Goal: Use online tool/utility: Utilize a website feature to perform a specific function

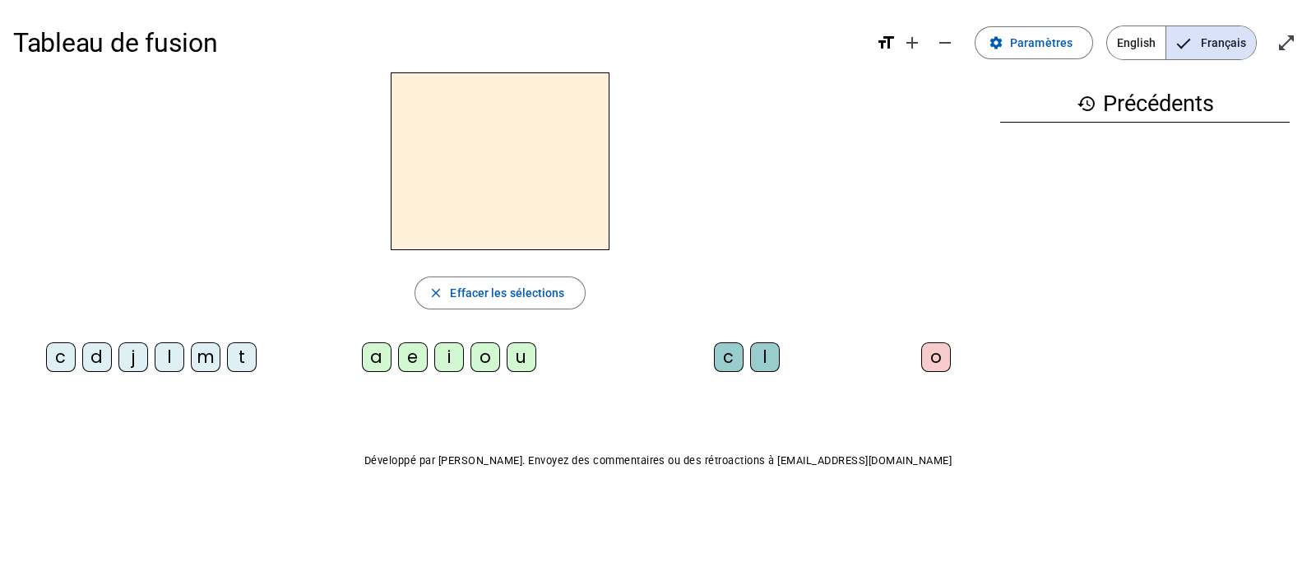
click at [240, 359] on div "t" at bounding box center [242, 357] width 30 height 30
click at [368, 360] on div "a" at bounding box center [377, 357] width 30 height 30
click at [725, 359] on div "c" at bounding box center [729, 357] width 30 height 30
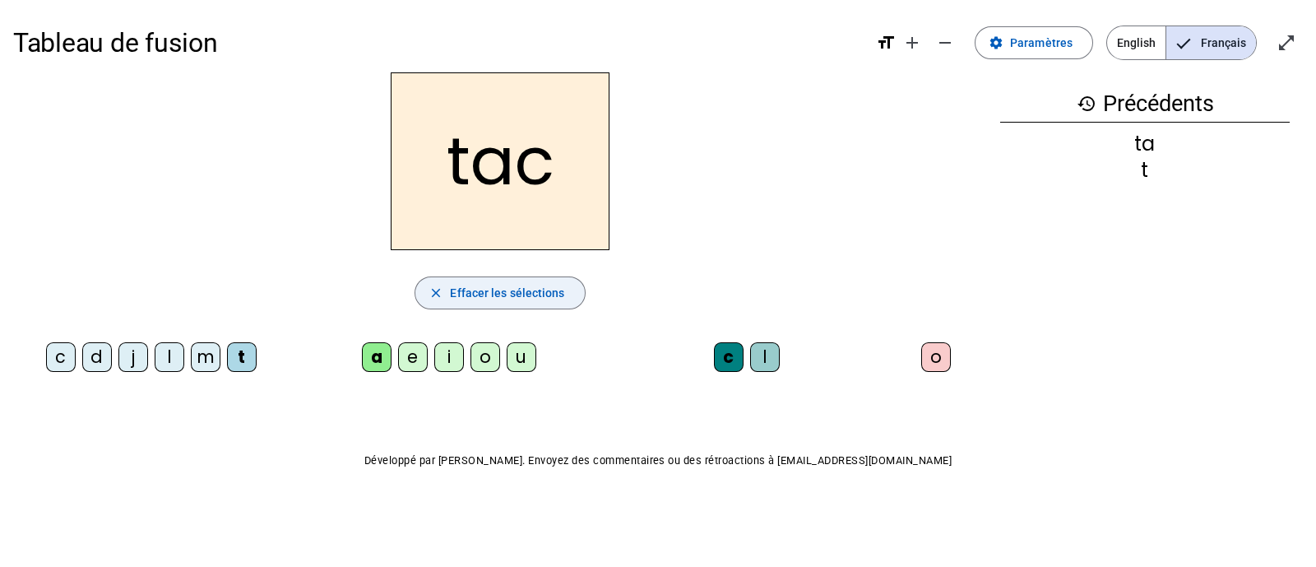
click at [504, 298] on span "Effacer les sélections" at bounding box center [507, 293] width 114 height 20
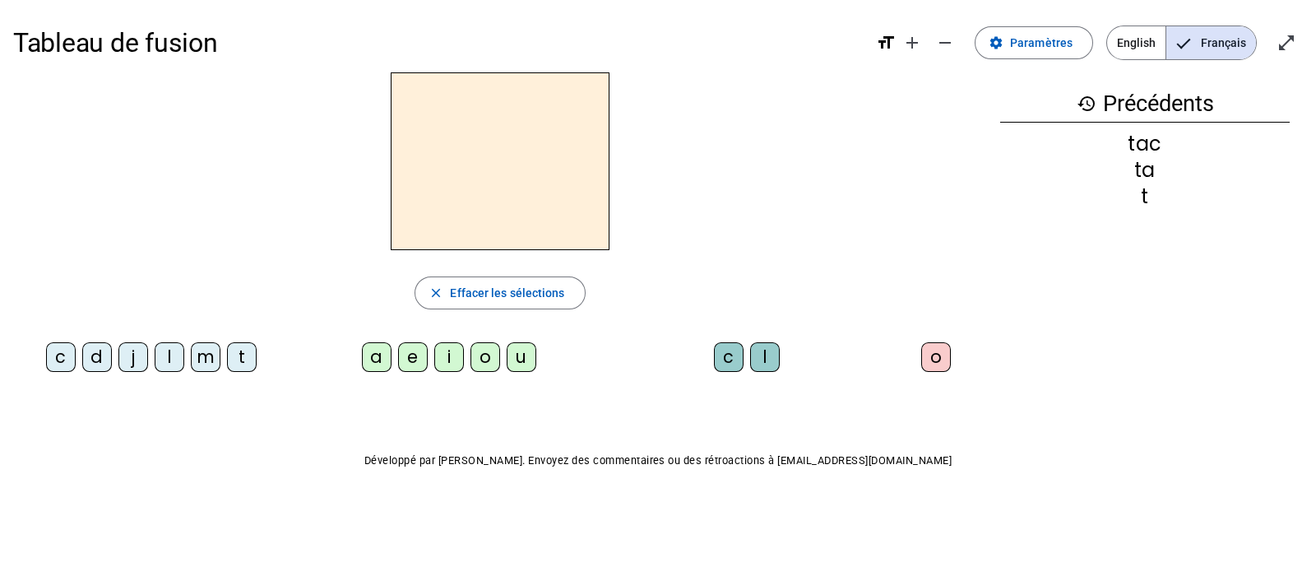
click at [240, 358] on div "t" at bounding box center [242, 357] width 30 height 30
click at [382, 363] on div "a" at bounding box center [377, 357] width 30 height 30
click at [415, 363] on div "e" at bounding box center [413, 357] width 30 height 30
click at [126, 355] on div "j" at bounding box center [133, 357] width 30 height 30
click at [95, 357] on div "d" at bounding box center [97, 357] width 30 height 30
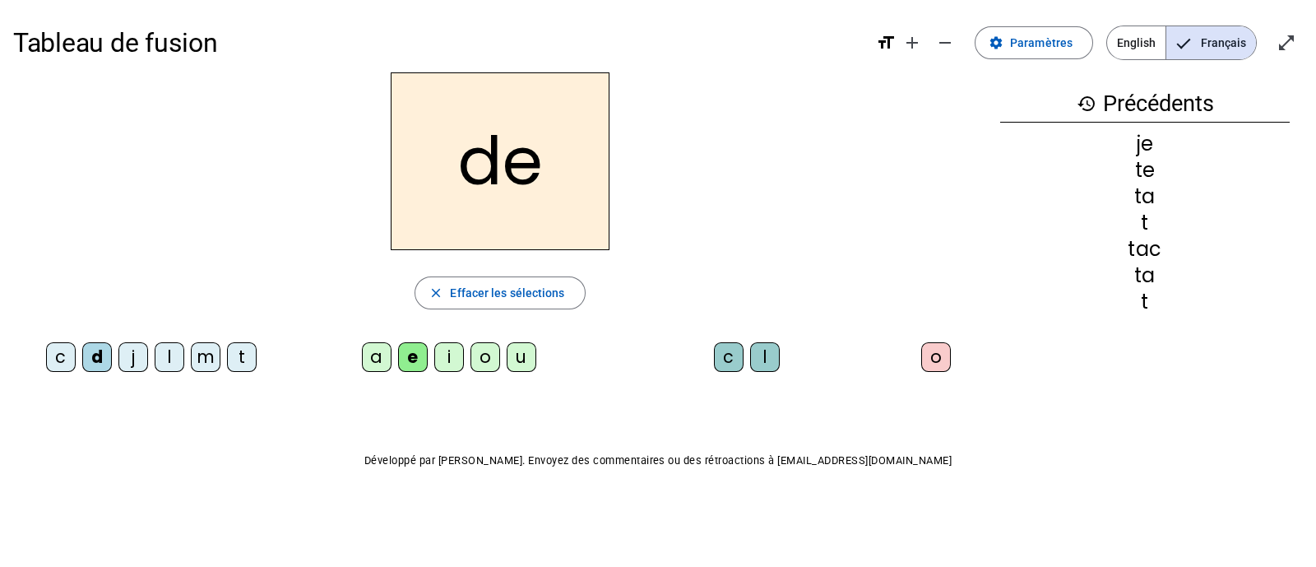
click at [214, 355] on div "m" at bounding box center [206, 357] width 30 height 30
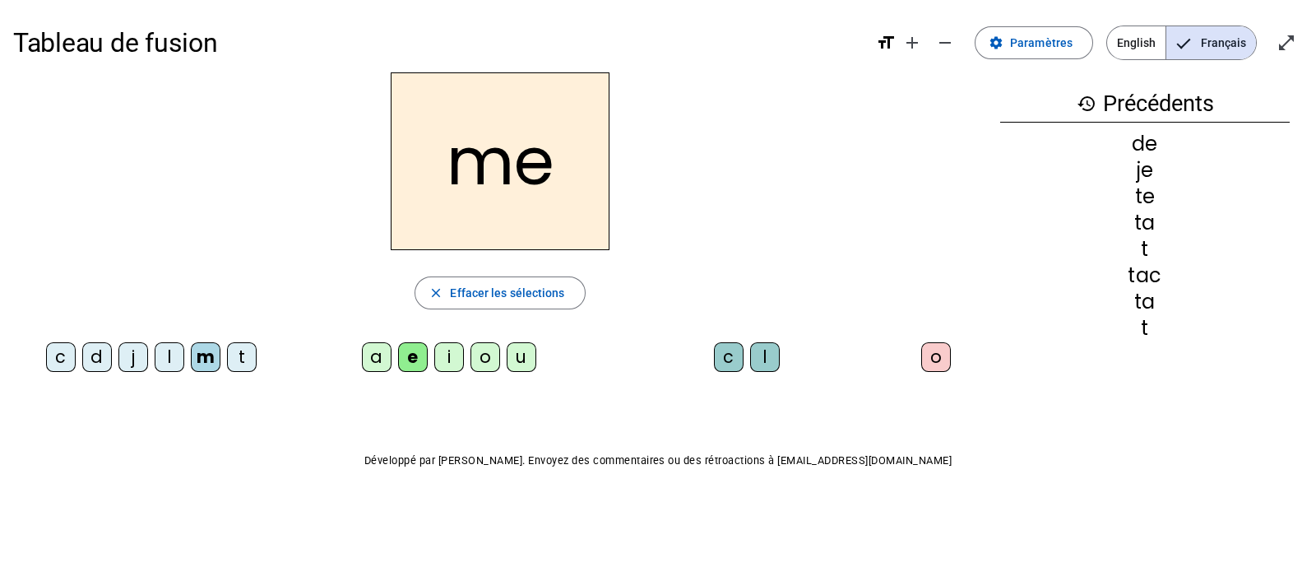
click at [383, 365] on div "a" at bounding box center [377, 357] width 30 height 30
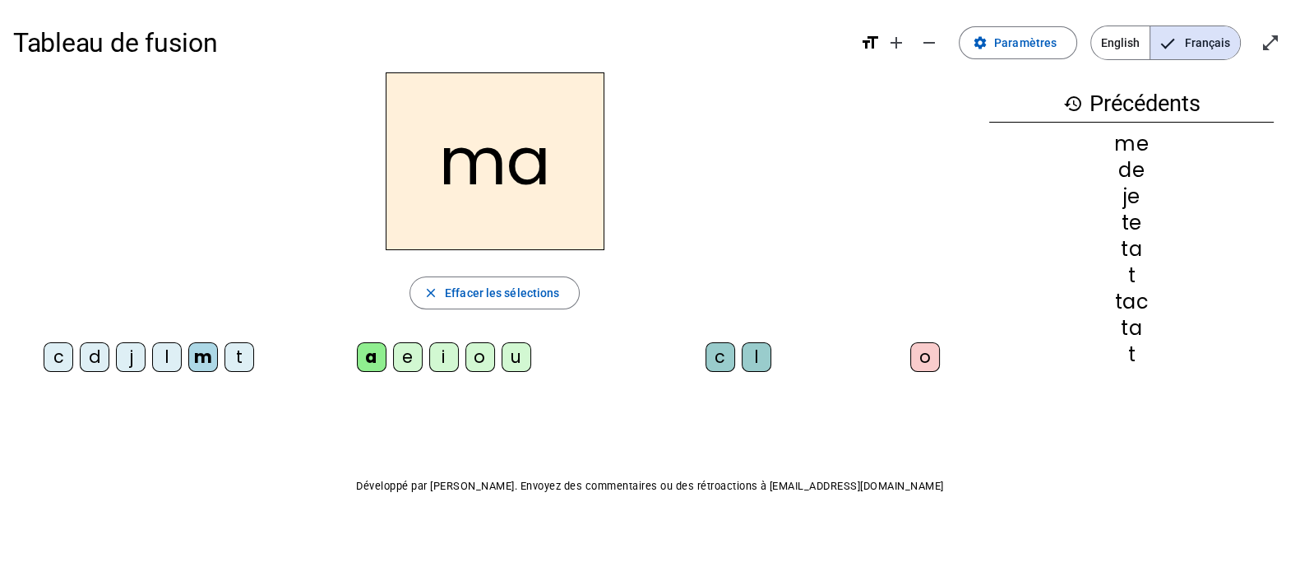
click at [157, 354] on div "l" at bounding box center [167, 357] width 30 height 30
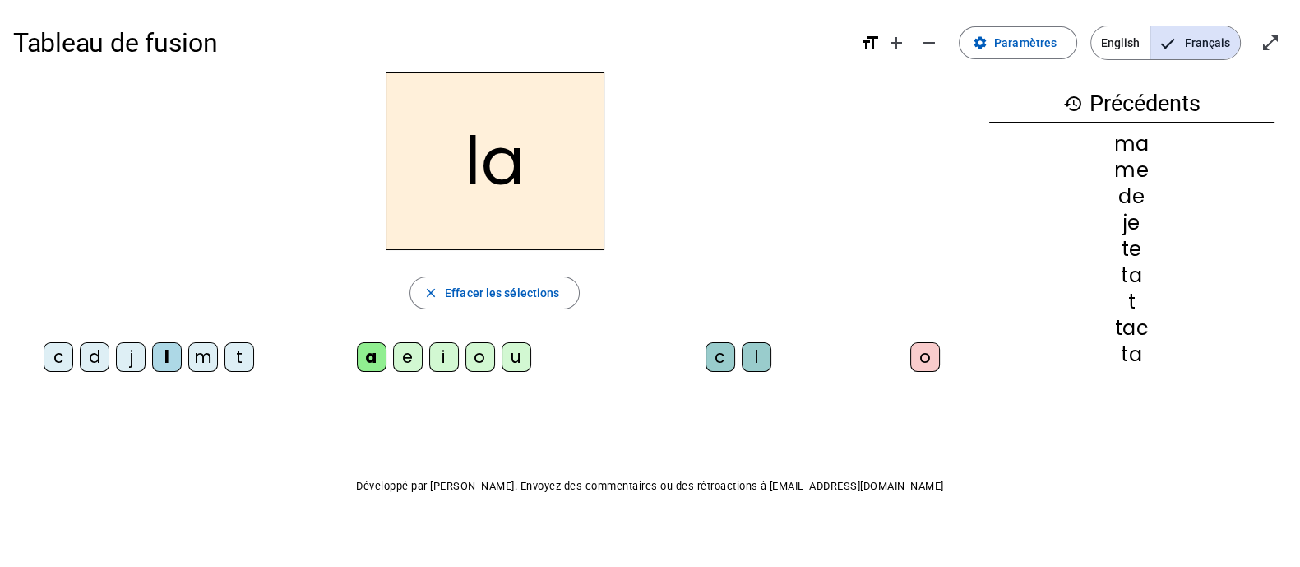
click at [720, 359] on div "c" at bounding box center [721, 357] width 30 height 30
